Goal: Information Seeking & Learning: Learn about a topic

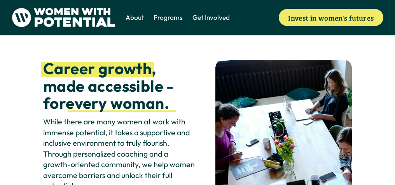
click at [0, 0] on span "1:1 Coaching" at bounding box center [0, 0] width 0 height 0
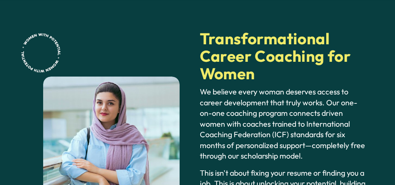
scroll to position [515, 0]
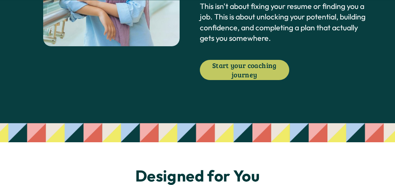
click at [251, 71] on link "Start your coaching journey" at bounding box center [245, 70] width 90 height 20
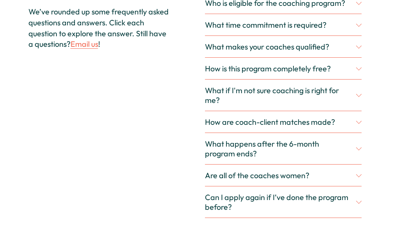
scroll to position [1958, 0]
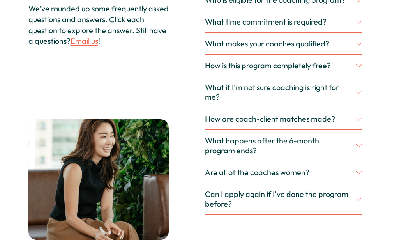
click at [322, 5] on span "Who is eligible for the coaching program?" at bounding box center [280, 0] width 151 height 10
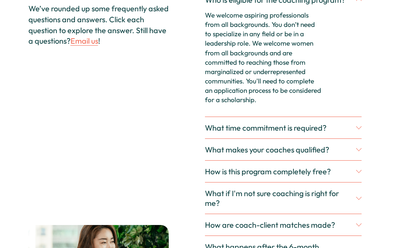
click at [324, 138] on button "What time commitment is required?" at bounding box center [283, 127] width 156 height 21
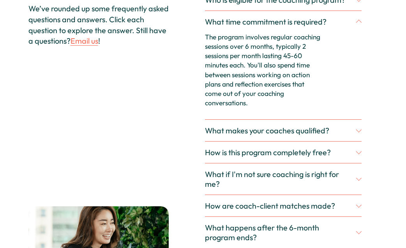
click at [297, 157] on span "How is this program completely free?" at bounding box center [280, 152] width 151 height 10
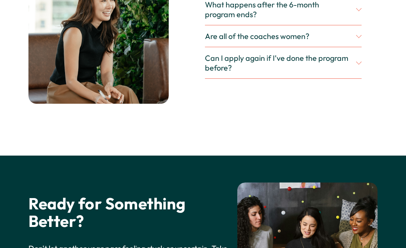
scroll to position [2184, 0]
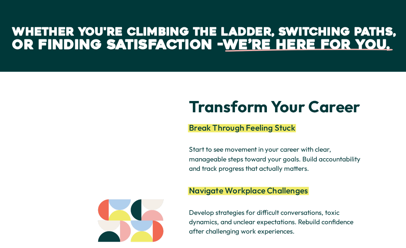
scroll to position [1392, 0]
